Goal: Use online tool/utility

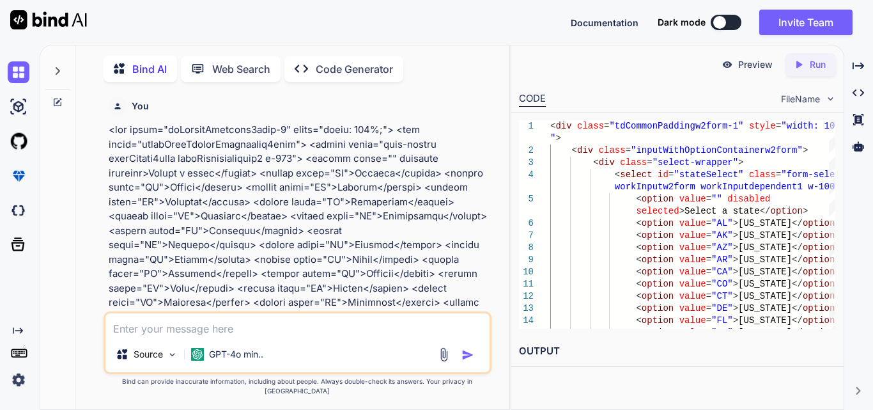
scroll to position [3903, 0]
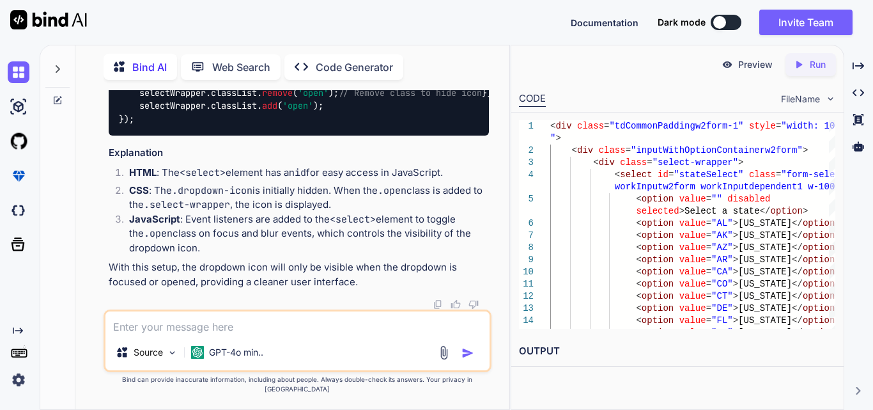
type textarea "x"
type textarea "<tr style="border-bottom:1px solid gray; text-align: center;">"
type textarea "x"
type textarea "<tr style="border-bottom:1px solid gray; text-align: center;">"
type textarea "x"
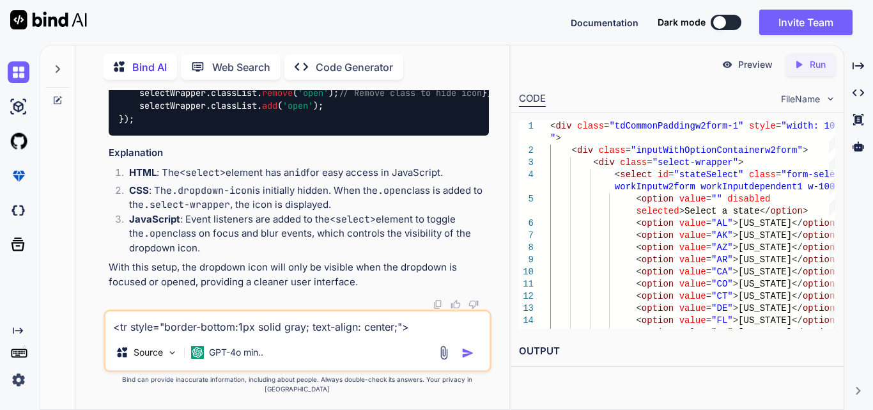
type textarea "<tr style="border-bottom:1px solid gray; text-align: center;"> w"
type textarea "x"
type textarea "<tr style="border-bottom:1px solid gray; text-align: center;"> wh"
type textarea "x"
type textarea "<tr style="border-bottom:1px solid gray; text-align: center;"> why"
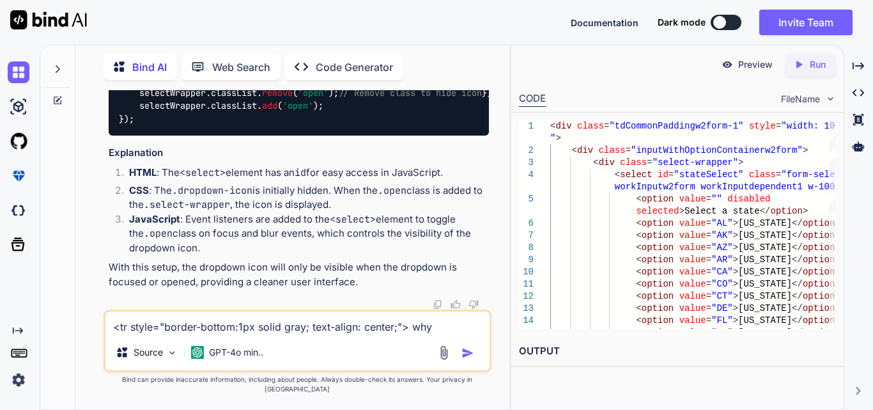
type textarea "x"
type textarea "<tr style="border-bottom:1px solid gray; text-align: center;"> why"
type textarea "x"
type textarea "<tr style="border-bottom:1px solid gray; text-align: center;"> why t"
type textarea "x"
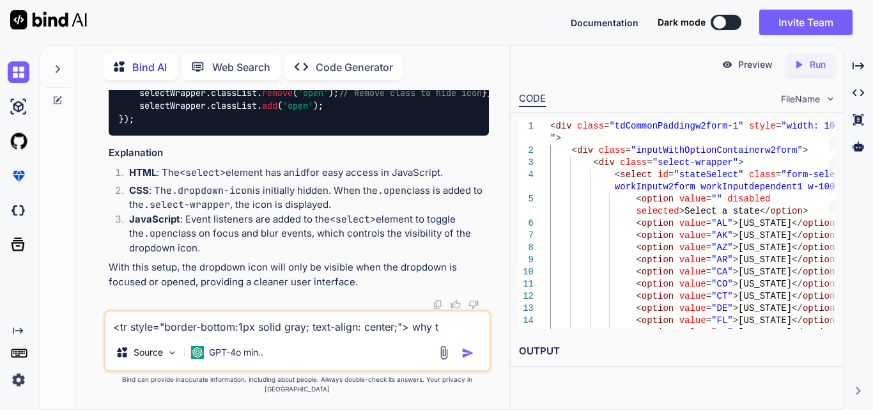
type textarea "<tr style="border-bottom:1px solid gray; text-align: center;"> why th"
type textarea "x"
type textarea "<tr style="border-bottom:1px solid gray; text-align: center;"> why thi"
type textarea "x"
type textarea "<tr style="border-bottom:1px solid gray; text-align: center;"> why this"
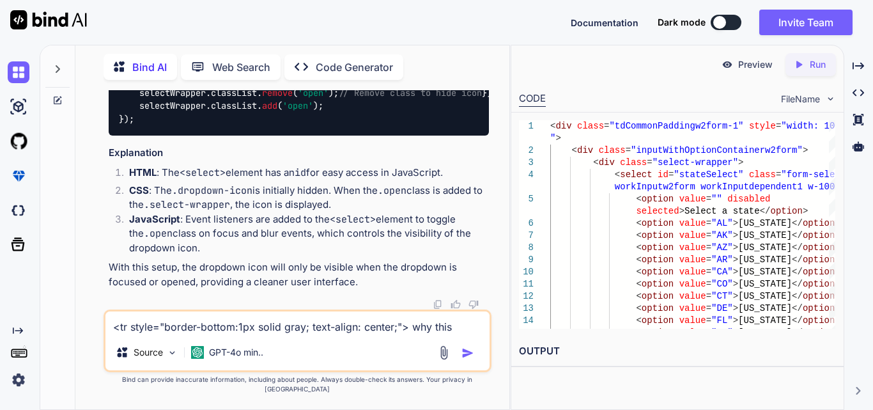
type textarea "x"
type textarea "<tr style="border-bottom:1px solid gray; text-align: center;"> why this"
type textarea "x"
type textarea "<tr style="border-bottom:1px solid gray; text-align: center;"> why this i"
type textarea "x"
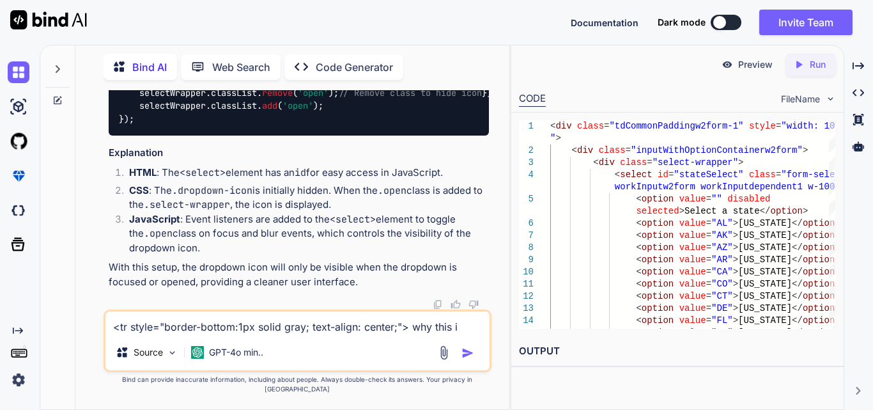
type textarea "<tr style="border-bottom:1px solid gray; text-align: center;"> why this is"
type textarea "x"
type textarea "<tr style="border-bottom:1px solid gray; text-align: center;"> why this is"
type textarea "x"
type textarea "<tr style="border-bottom:1px solid gray; text-align: center;"> why this is n"
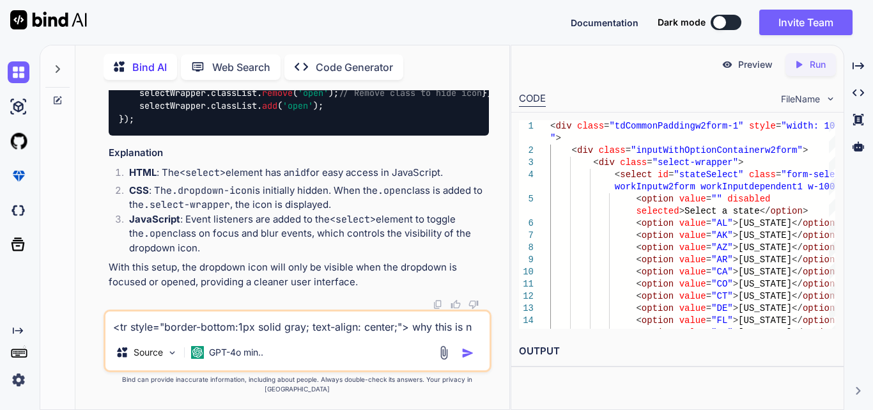
type textarea "x"
type textarea "<tr style="border-bottom:1px solid gray; text-align: center;"> why this is no"
type textarea "x"
type textarea "<tr style="border-bottom:1px solid gray; text-align: center;"> why this is not"
type textarea "x"
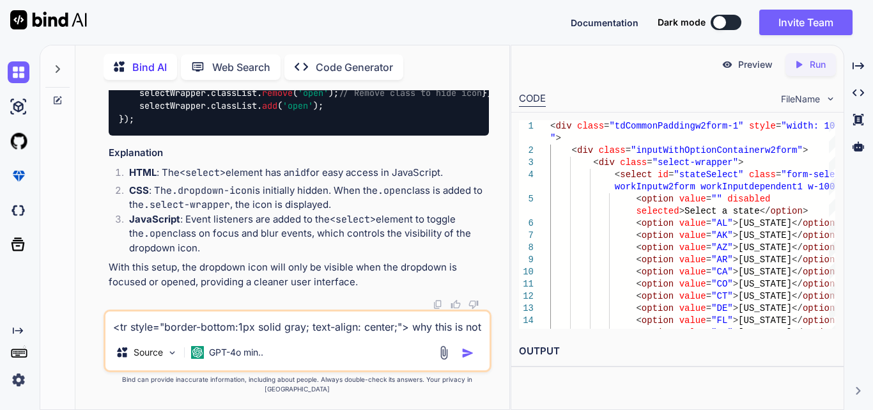
type textarea "<tr style="border-bottom:1px solid gray; text-align: center;"> why this is not"
type textarea "x"
type textarea "<tr style="border-bottom:1px solid gray; text-align: center;"> why this is not u"
type textarea "x"
type textarea "<tr style="border-bottom:1px solid gray; text-align: center;"> why this is not …"
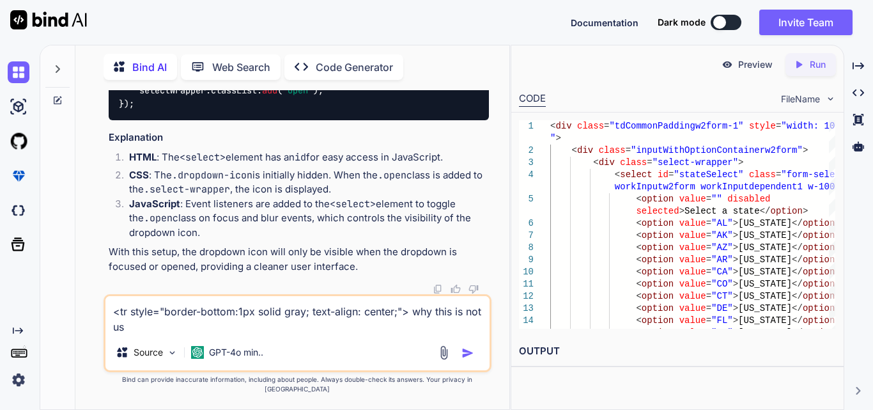
type textarea "x"
type textarea "<tr style="border-bottom:1px solid gray; text-align: center;"> why this is not …"
type textarea "x"
type textarea "<tr style="border-bottom:1px solid gray; text-align: center;"> why this is not …"
type textarea "x"
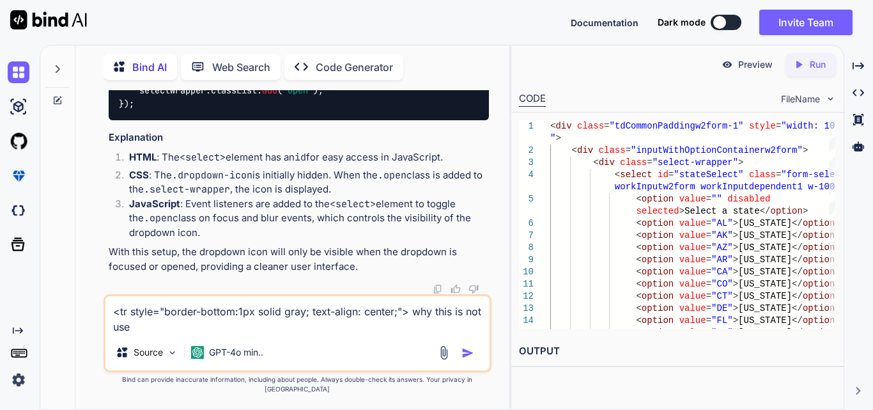
type textarea "<tr style="border-bottom:1px solid gray; text-align: center;"> why this is not …"
type textarea "x"
type textarea "<tr style="border-bottom:1px solid gray; text-align: center;"> why this is not …"
type textarea "x"
type textarea "<tr style="border-bottom:1px solid gray; text-align: center;"> why this is not …"
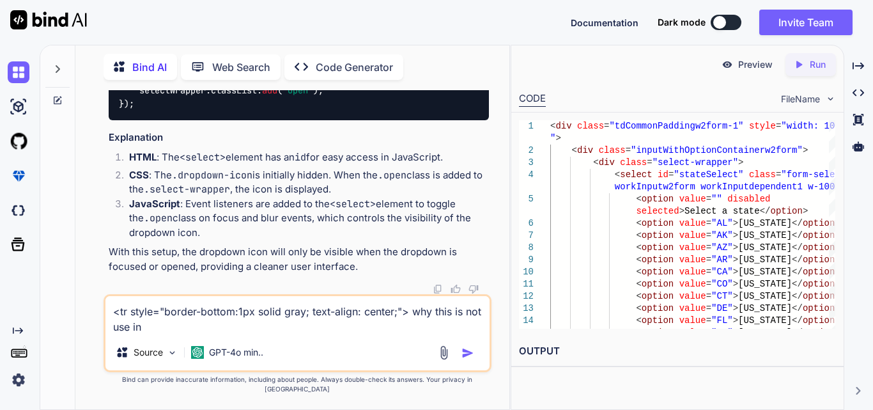
type textarea "x"
type textarea "<tr style="border-bottom:1px solid gray; text-align: center;"> why this is not …"
type textarea "x"
type textarea "<tr style="border-bottom:1px solid gray; text-align: center;"> why this is not …"
type textarea "x"
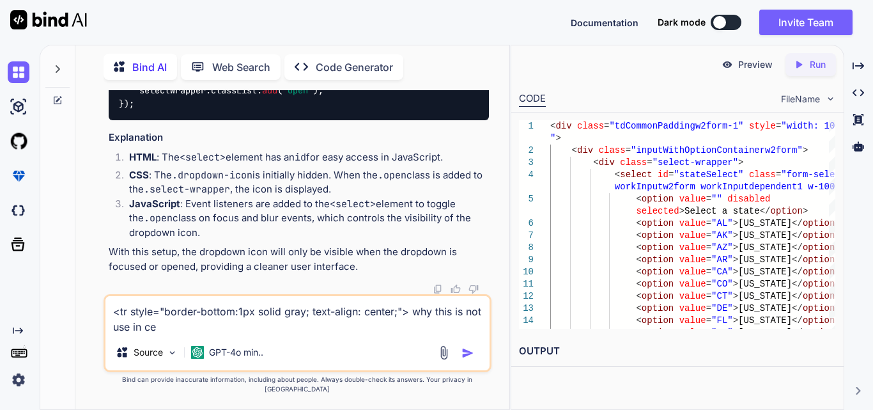
type textarea "<tr style="border-bottom:1px solid gray; text-align: center;"> why this is not …"
type textarea "x"
type textarea "<tr style="border-bottom:1px solid gray; text-align: center;"> why this is not …"
type textarea "x"
type textarea "<tr style="border-bottom:1px solid gray; text-align: center;"> why this is not …"
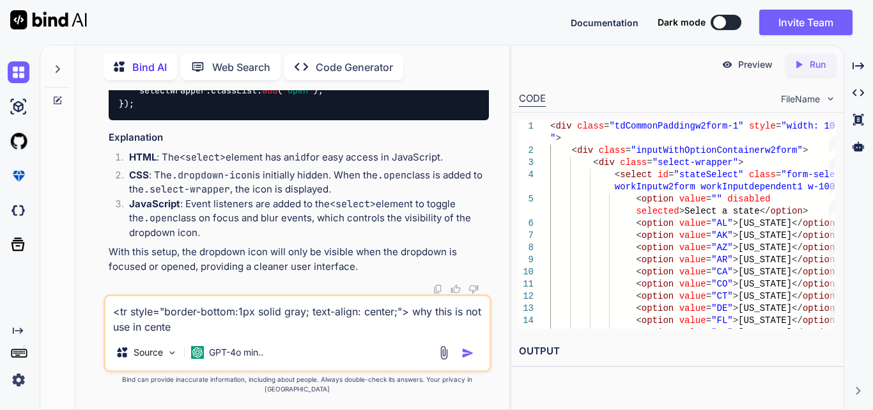
type textarea "x"
type textarea "<tr style="border-bottom:1px solid gray; text-align: center;"> why this is not …"
type textarea "x"
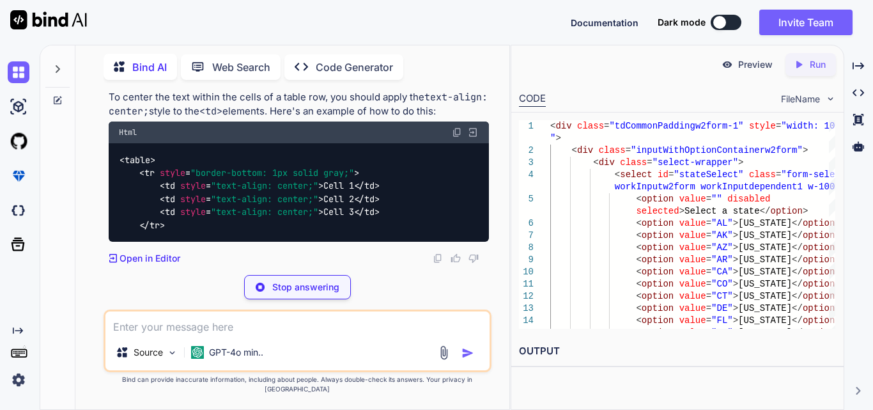
scroll to position [4624, 0]
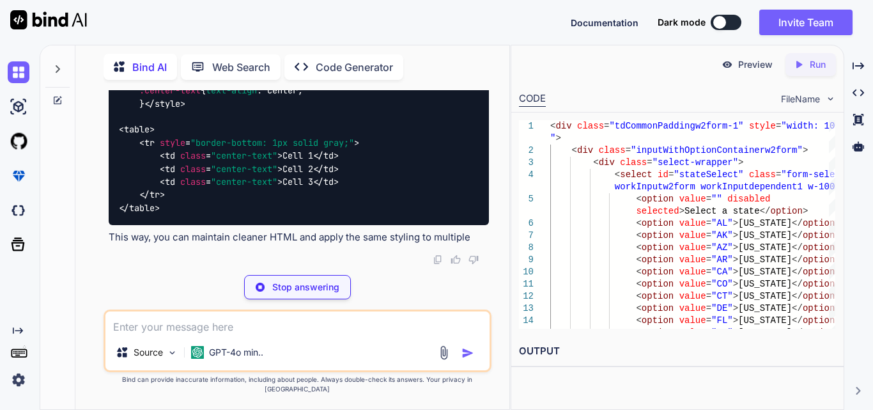
type textarea "x"
type textarea "<table> <tr style="border-bottom: 1px solid gray;"> <td style="text-align: cent…"
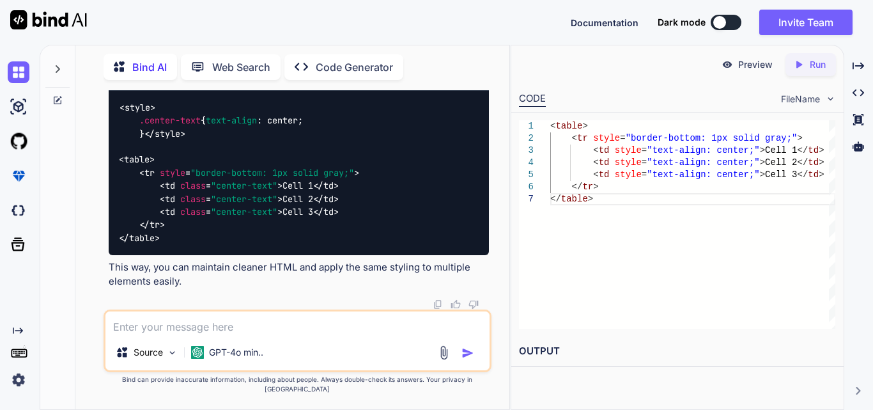
click at [179, 334] on textarea at bounding box center [297, 322] width 384 height 23
paste textarea "<tr style="border-bottom:1px solid gray;"> <td style="text-align: center;"> <la…"
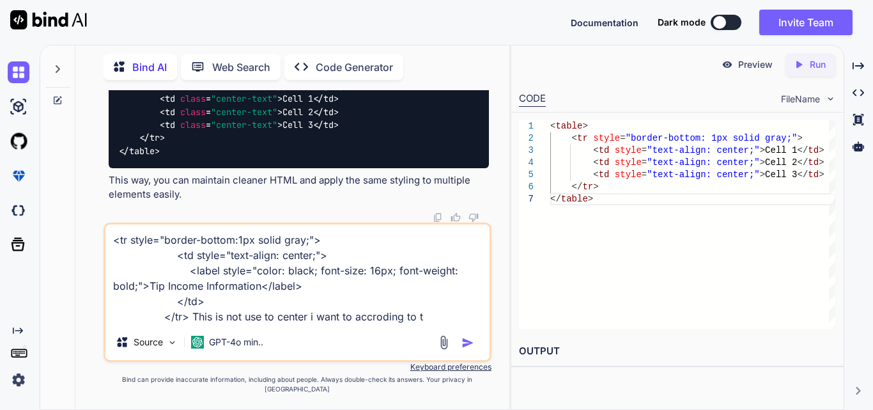
type textarea "<tr style="border-bottom:1px solid gray;"> <td style="text-align: center;"> <la…"
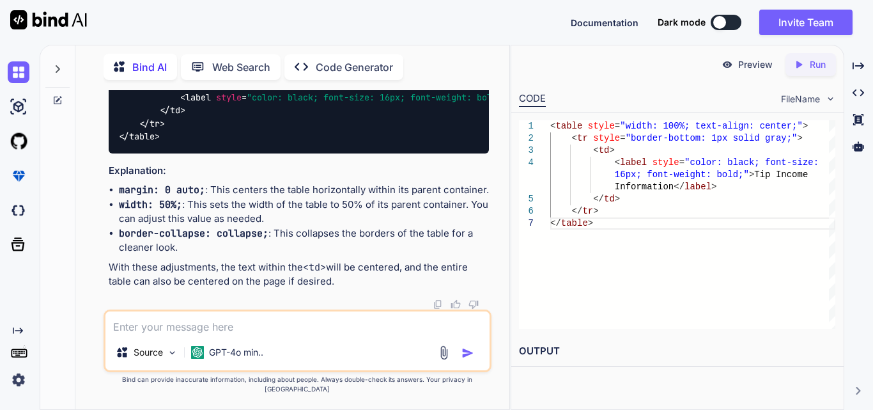
scroll to position [5455, 0]
drag, startPoint x: 359, startPoint y: 150, endPoint x: 261, endPoint y: 148, distance: 97.2
copy span "text-align: center;"
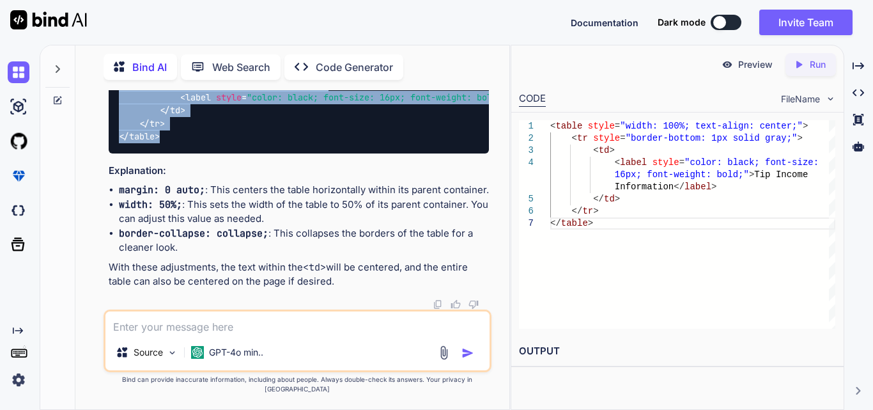
drag, startPoint x: 175, startPoint y: 235, endPoint x: 111, endPoint y: 162, distance: 97.4
click at [111, 153] on div "< table style = "margin: 0 auto; width: 50%; border-collapse: collapse;" > < tr…" at bounding box center [299, 98] width 380 height 112
copy code "< table style = "margin: 0 auto; width: 50%; border-collapse: collapse;" > < tr…"
